Goal: Navigation & Orientation: Find specific page/section

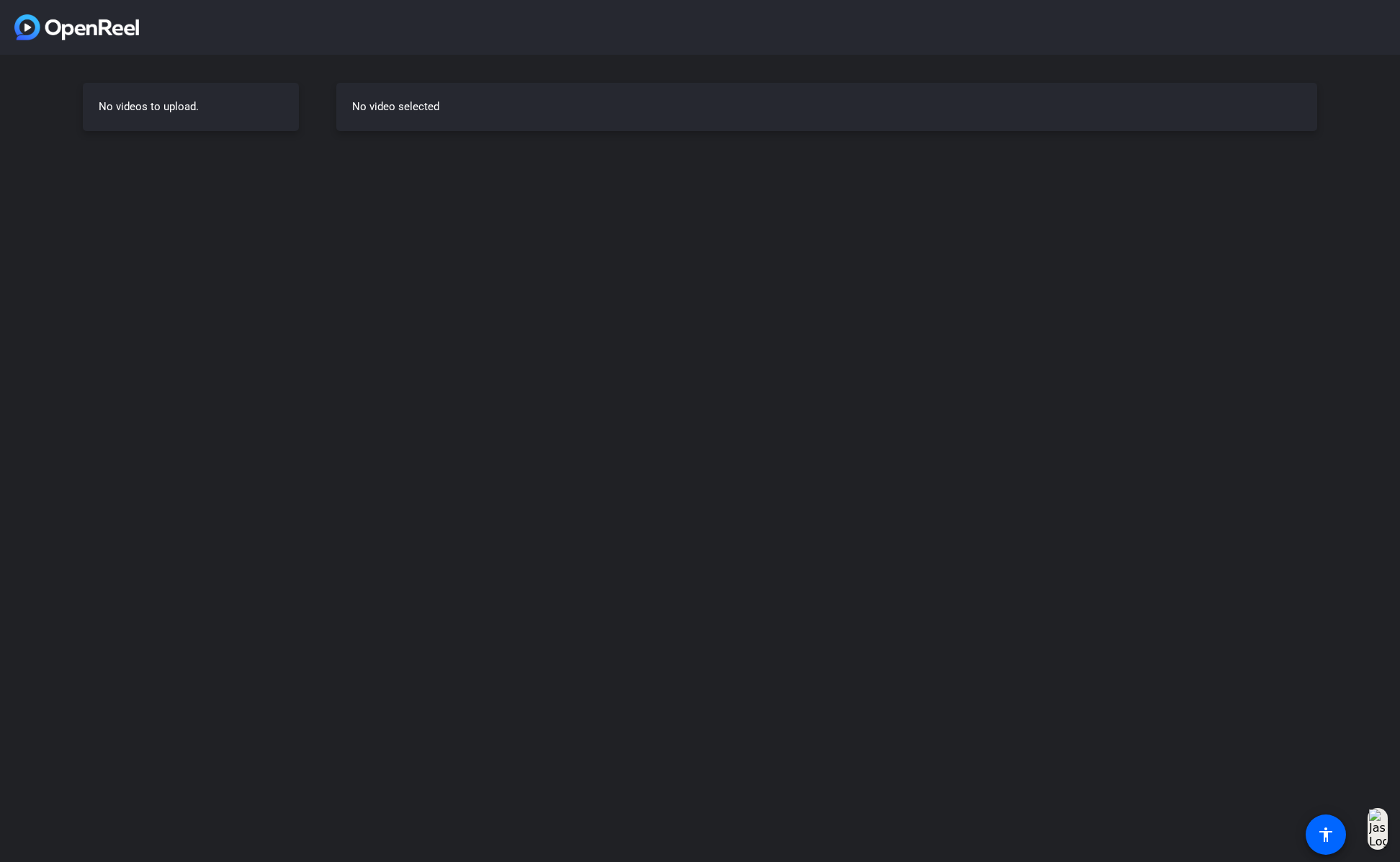
click at [390, 116] on div "No video selected" at bounding box center [827, 107] width 981 height 48
click at [180, 107] on div "No videos to upload." at bounding box center [191, 107] width 216 height 48
click at [359, 115] on div "No video selected" at bounding box center [827, 107] width 981 height 48
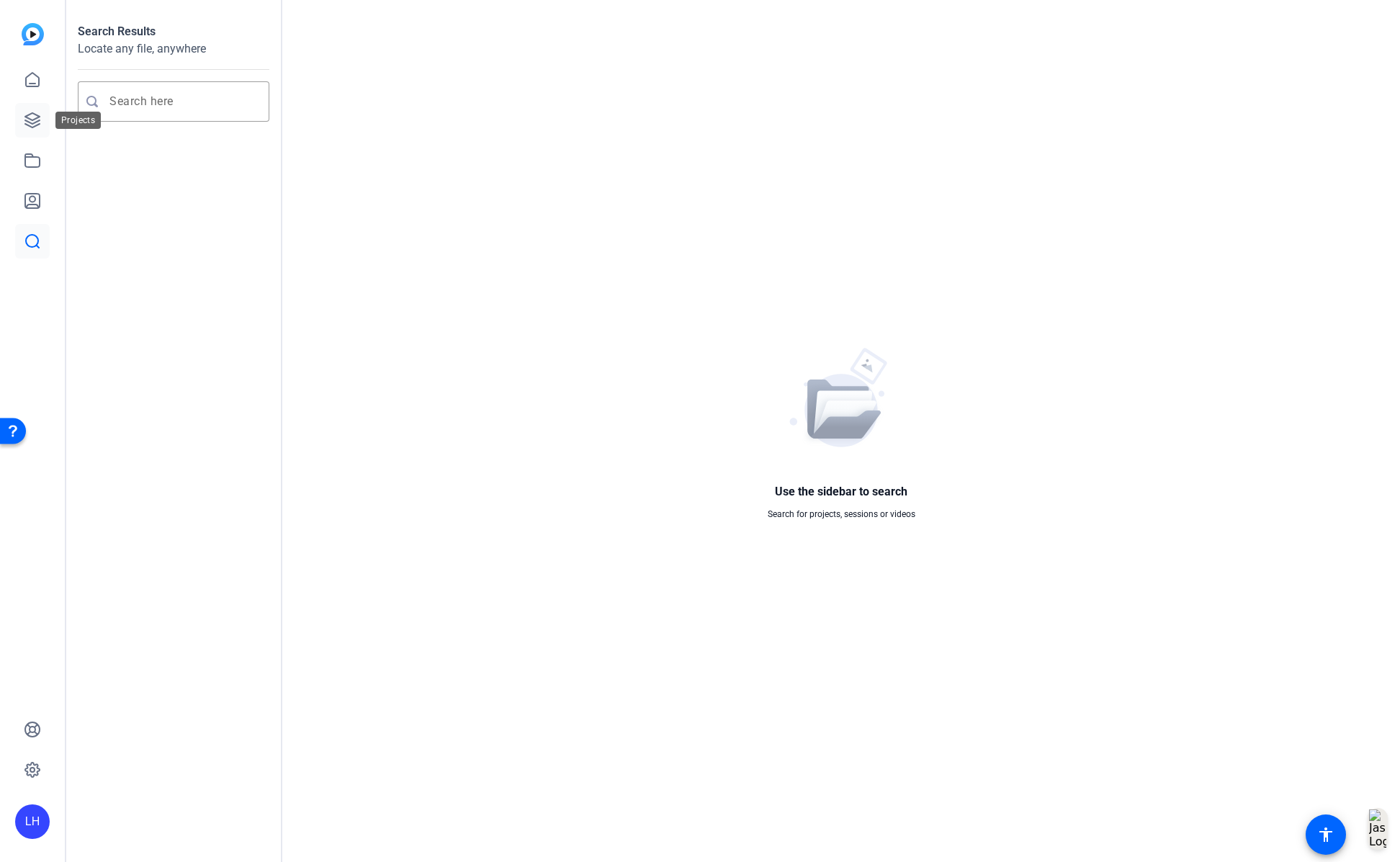
click at [34, 121] on icon at bounding box center [32, 120] width 18 height 18
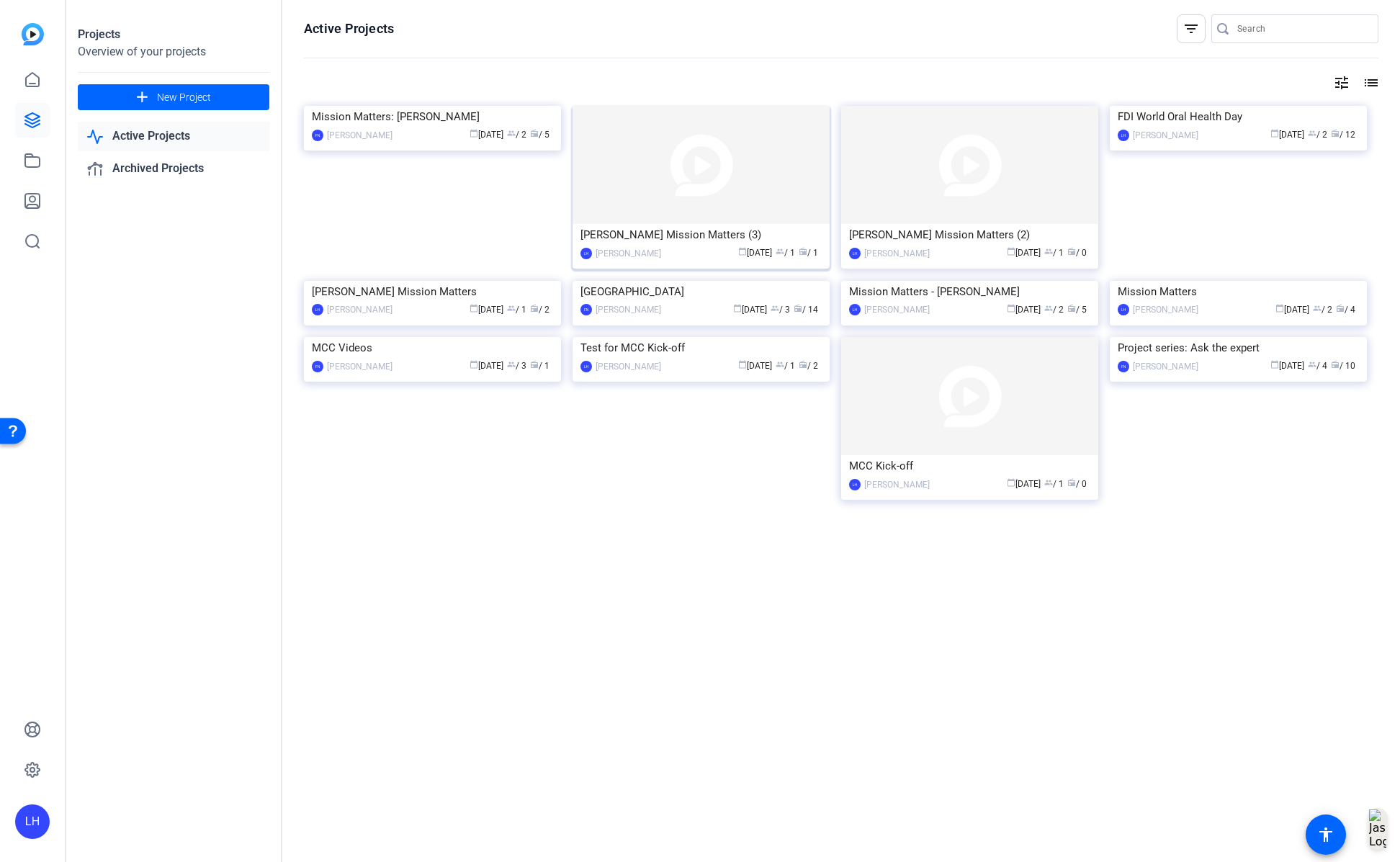
click at [684, 183] on img at bounding box center [701, 165] width 257 height 118
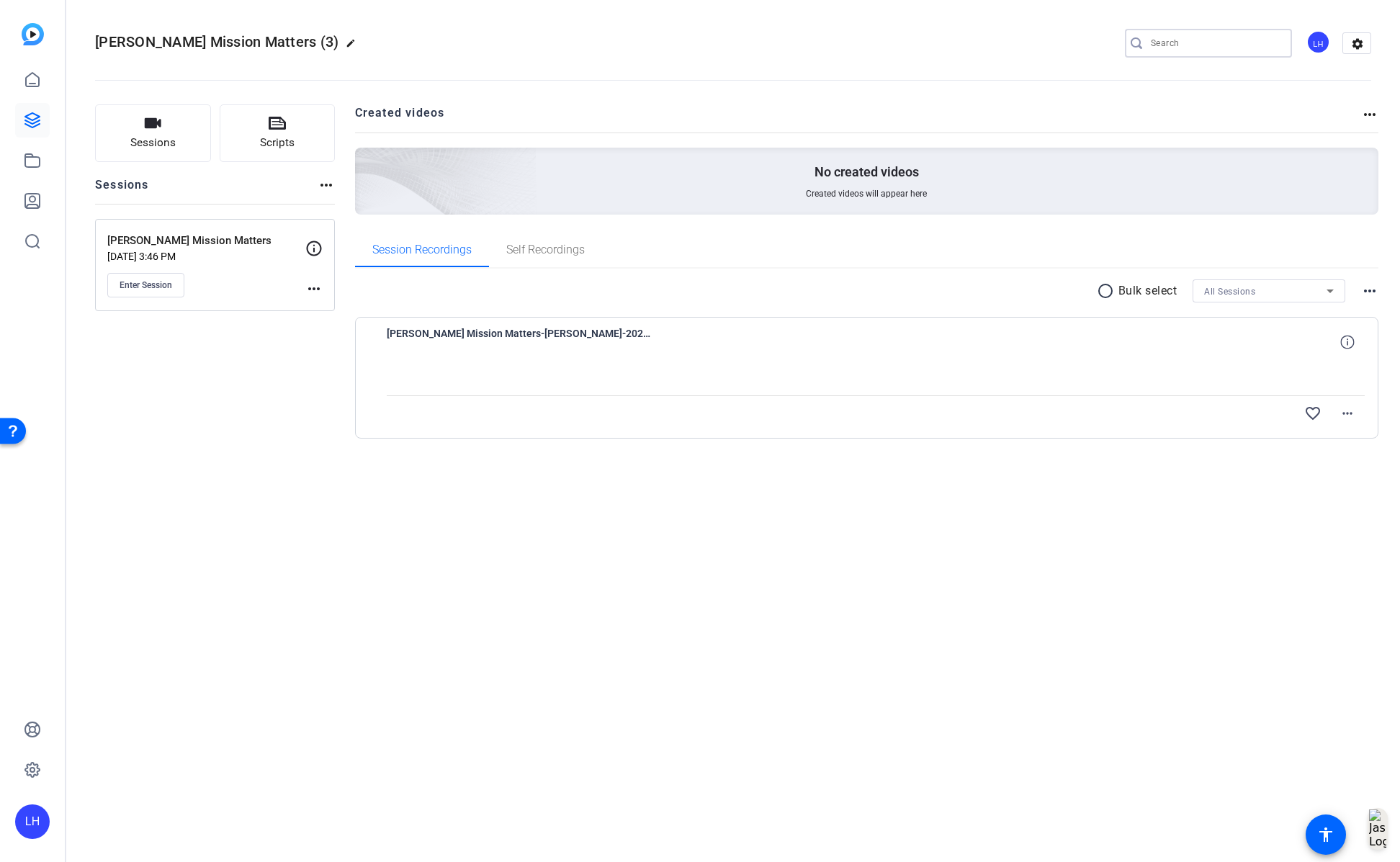
click at [1182, 51] on input "Search" at bounding box center [1215, 43] width 130 height 18
click at [33, 123] on icon at bounding box center [32, 120] width 15 height 15
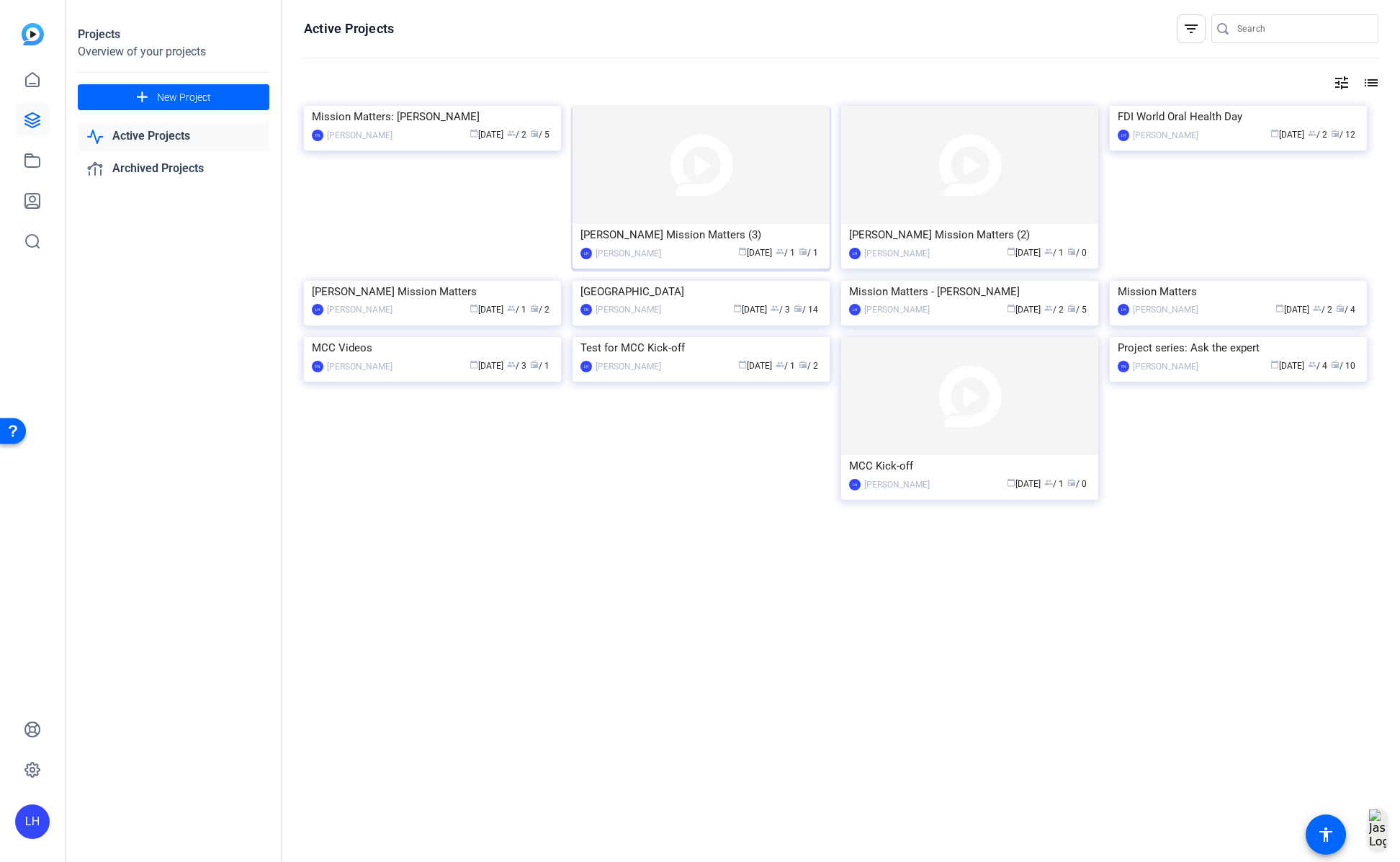
click at [783, 195] on img at bounding box center [701, 165] width 257 height 118
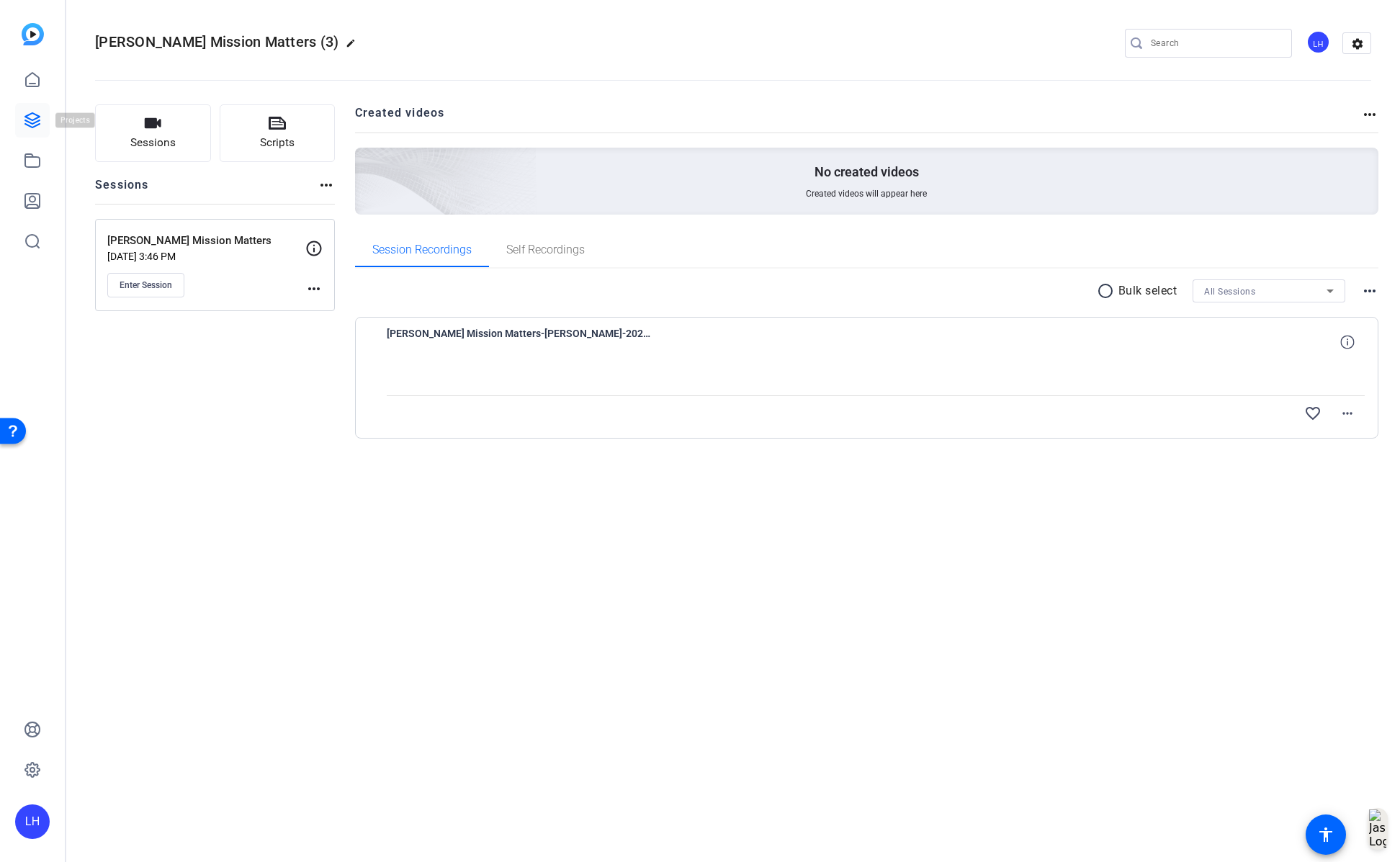
click at [29, 121] on icon at bounding box center [32, 120] width 15 height 15
